Goal: Information Seeking & Learning: Learn about a topic

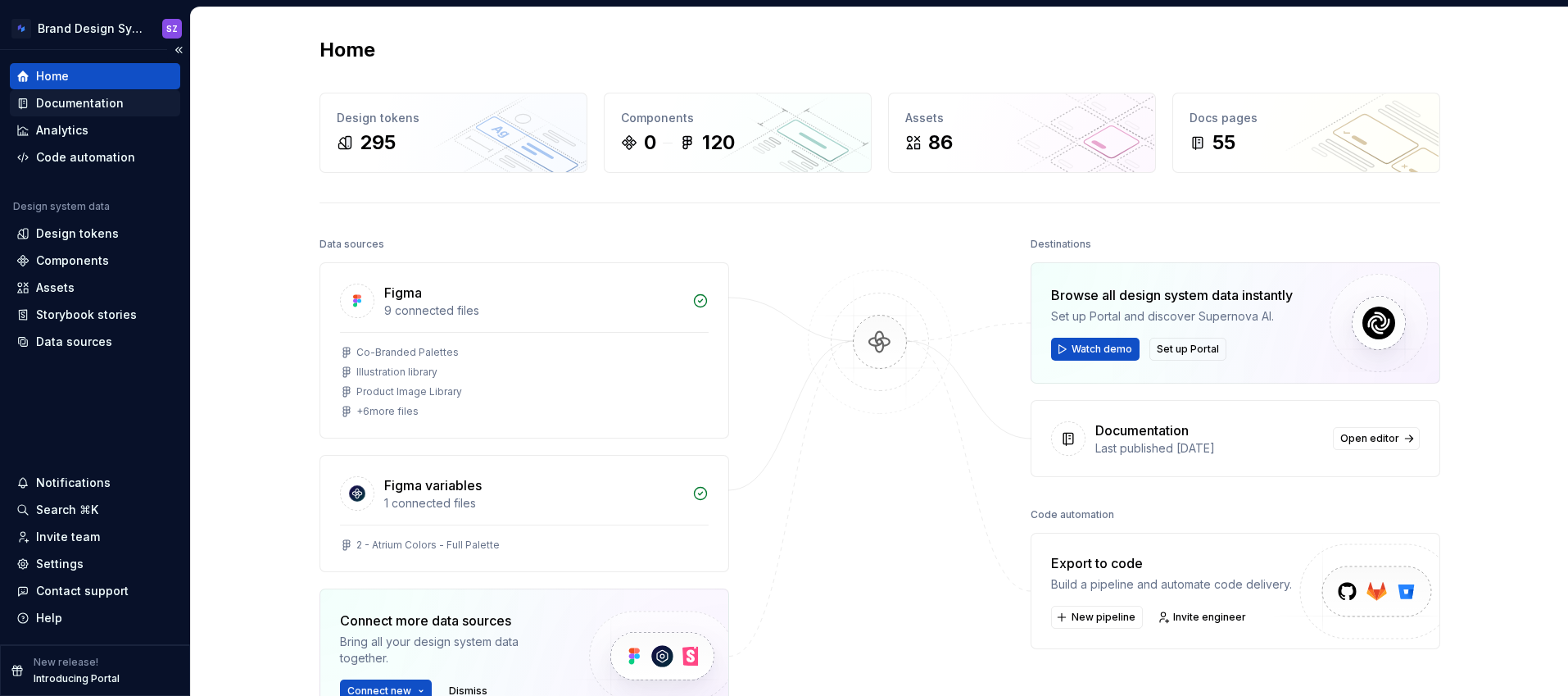
click at [61, 104] on div "Documentation" at bounding box center [80, 103] width 88 height 17
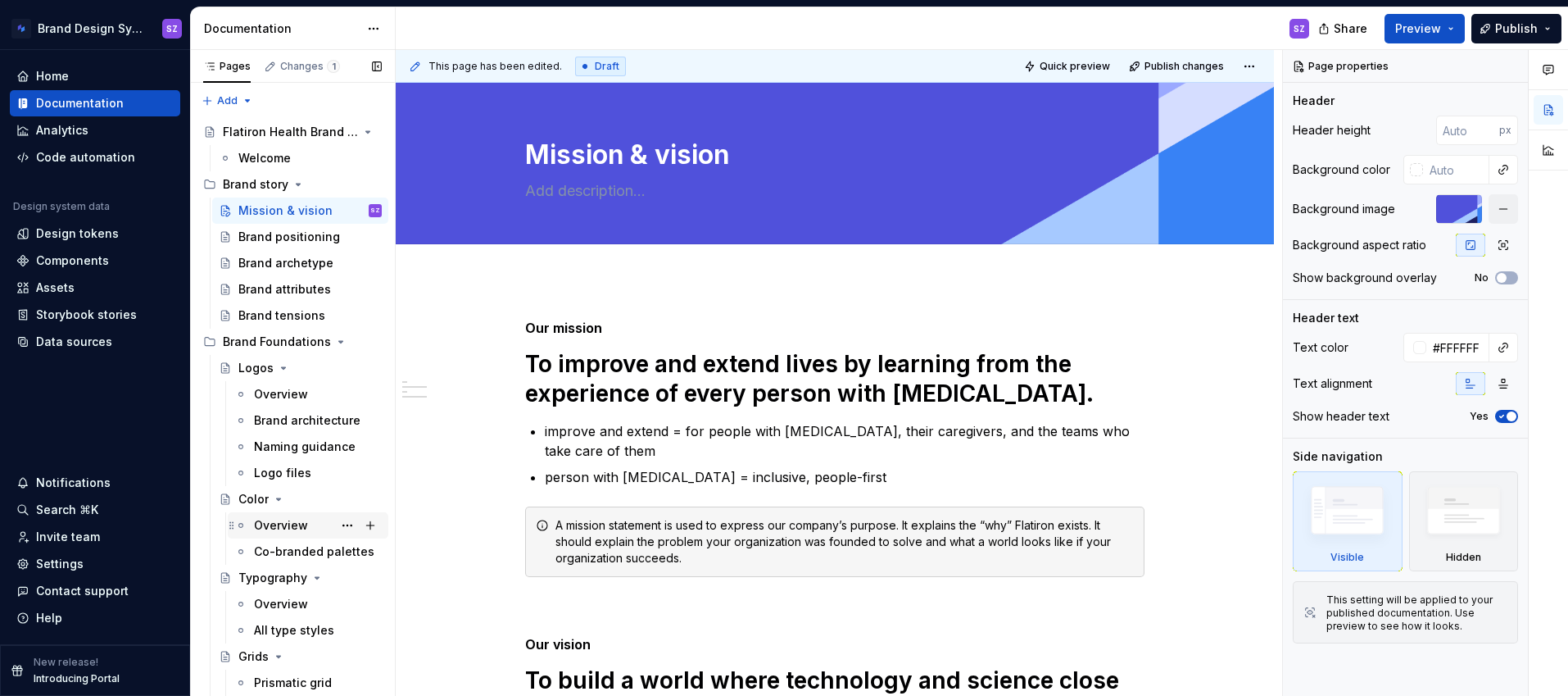
click at [271, 534] on div "Overview" at bounding box center [318, 525] width 127 height 23
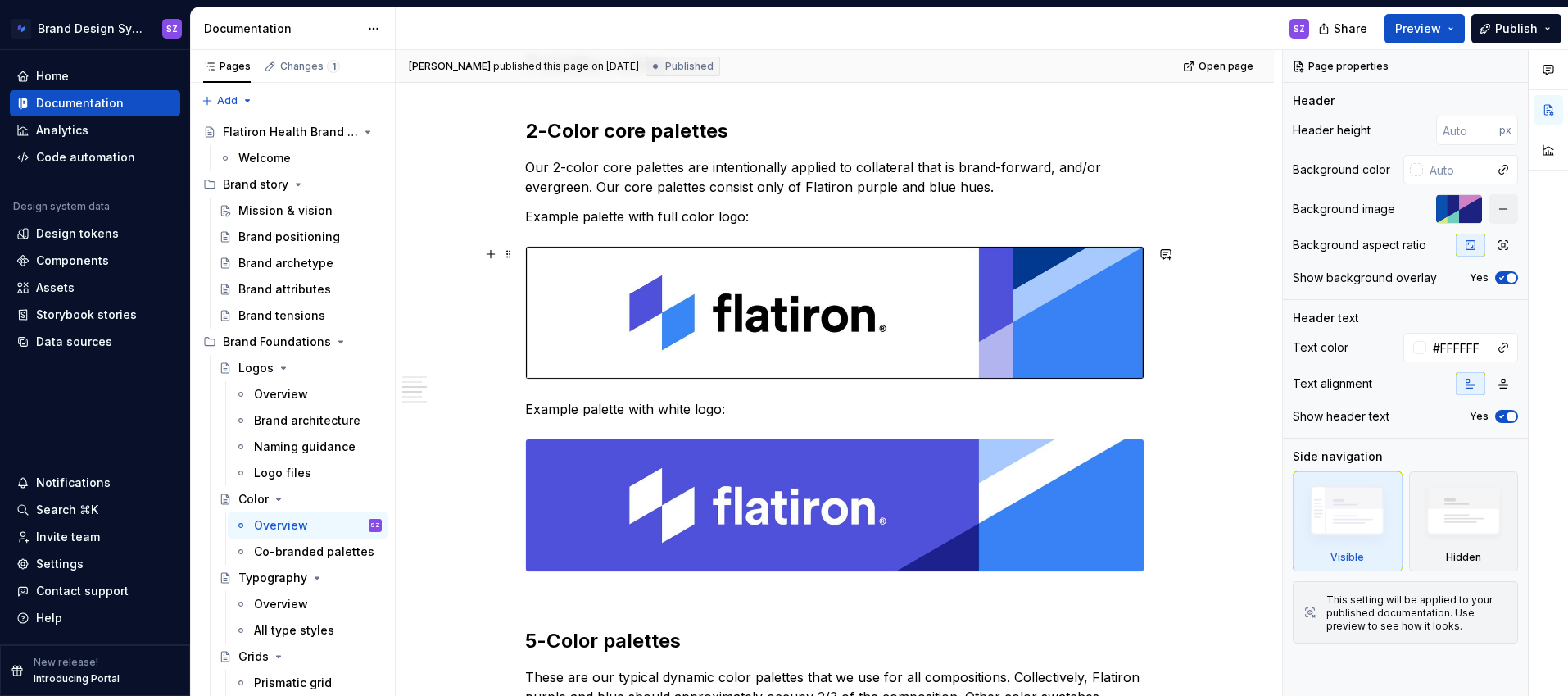
scroll to position [1118, 0]
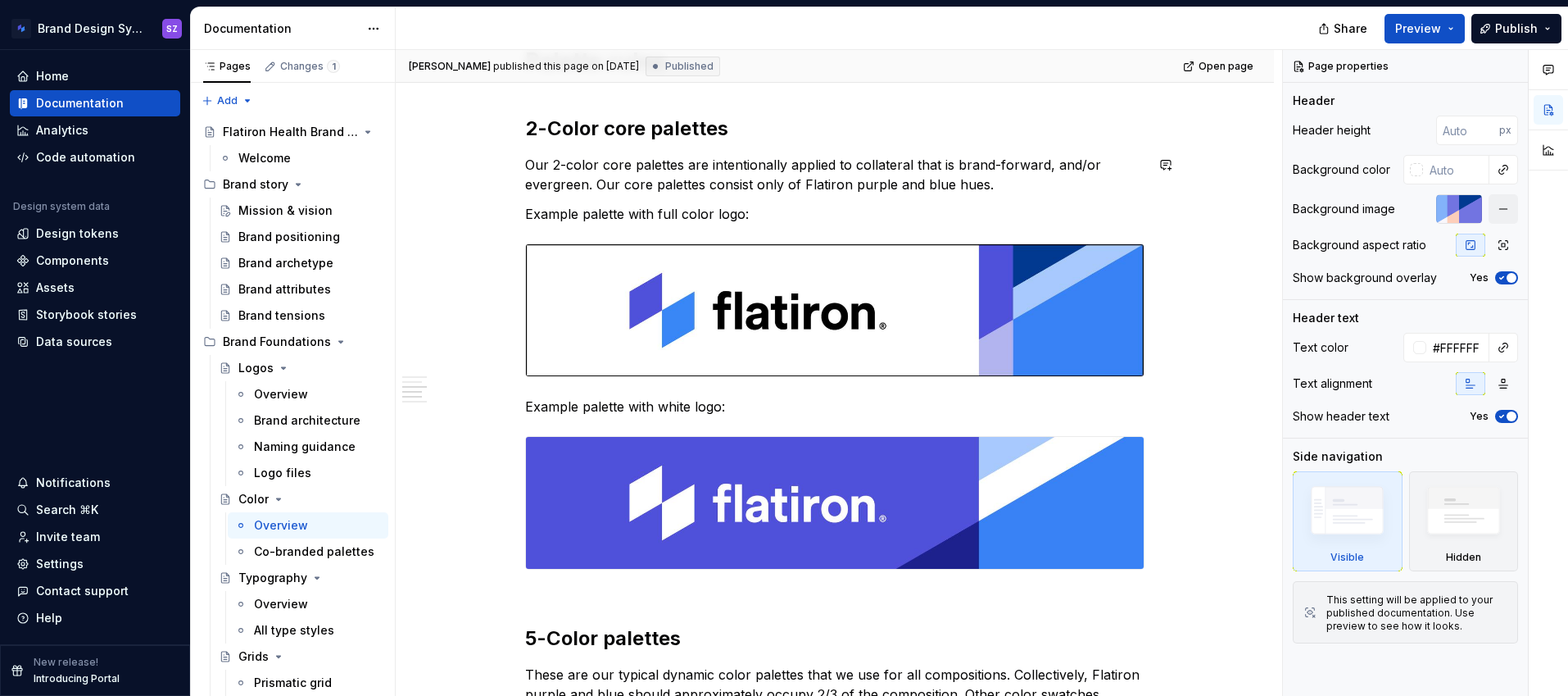
type textarea "*"
